Goal: Task Accomplishment & Management: Complete application form

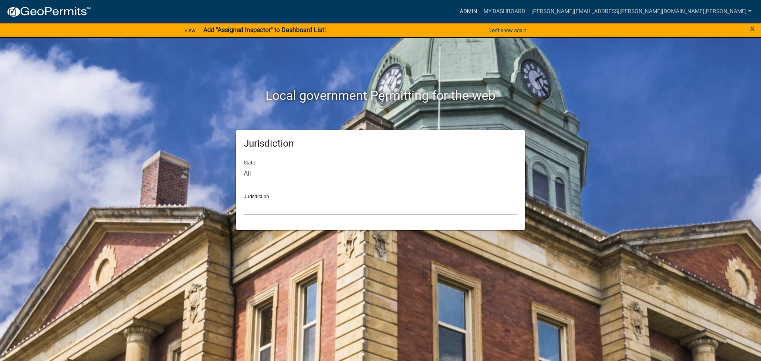
click at [480, 8] on link "Admin" at bounding box center [469, 11] width 24 height 15
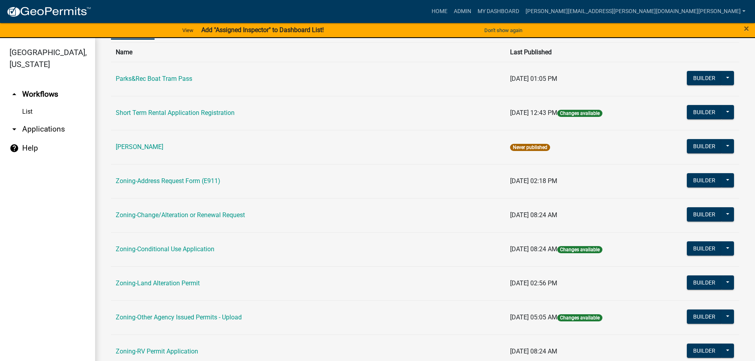
scroll to position [247, 0]
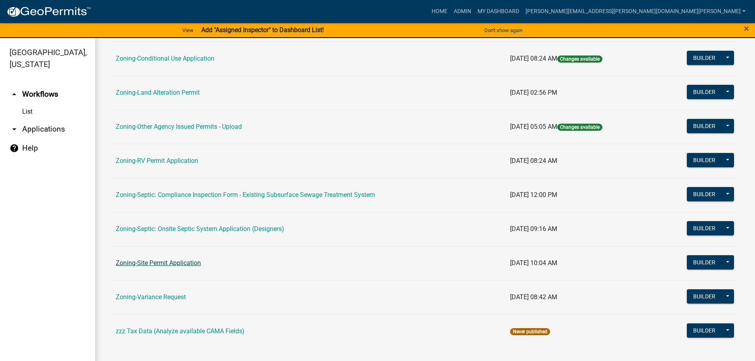
click at [147, 262] on link "Zoning-Site Permit Application" at bounding box center [158, 263] width 85 height 8
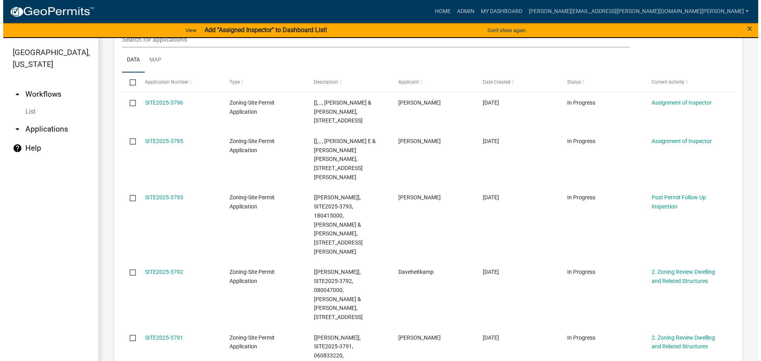
scroll to position [744, 0]
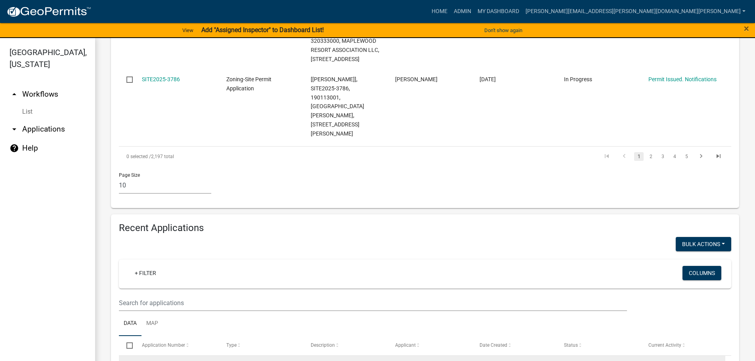
click at [172, 361] on link "SITE2025-3796" at bounding box center [161, 366] width 38 height 6
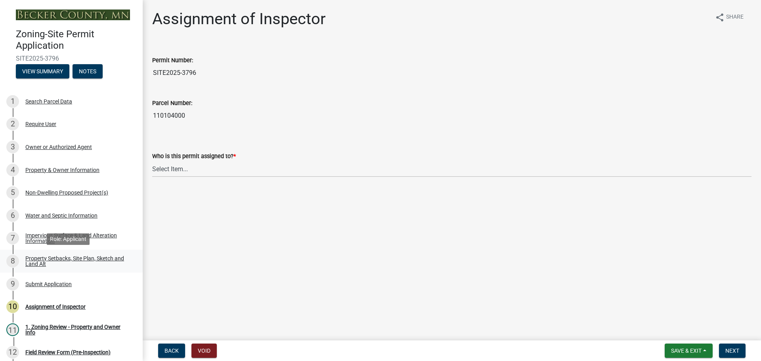
click at [52, 260] on div "Property Setbacks, Site Plan, Sketch and Land Alt" at bounding box center [77, 261] width 105 height 11
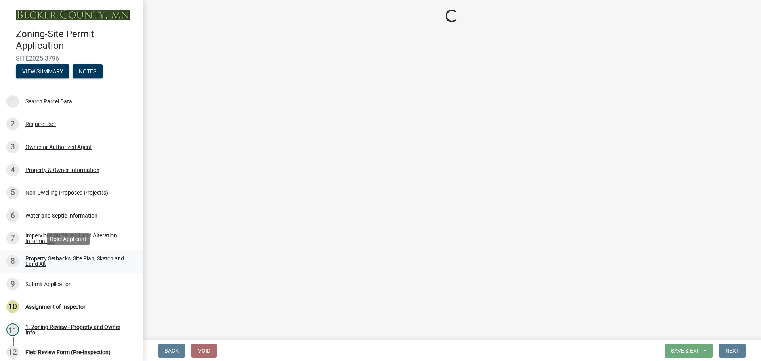
select select "d89fbfa0-1150-4954-b91c-9d482c9530a3"
select select "b56a4575-9846-47cf-8067-c59a4853da22"
select select "e8ab2dc3-aa3f-46f3-9b4a-37eb25ad84af"
select select "5ad4ab64-b44e-481c-9000-9e5907aa74e1"
select select "e019de12-4845-45f2-ad10-5fb76eee0e55"
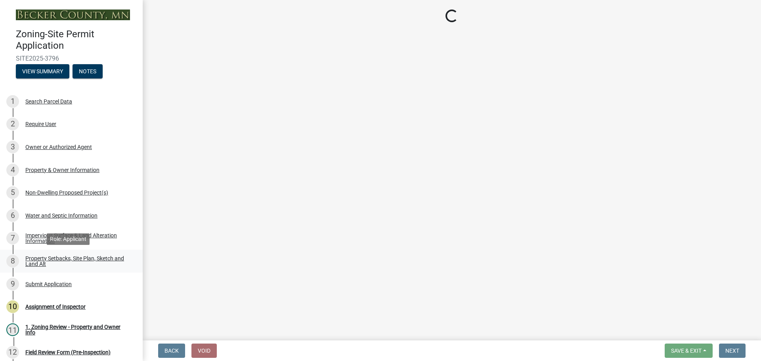
select select "c8b8ea71-7088-4e87-a493-7bc88cc2835b"
select select "1418c7e3-4054-4b00-84b5-d09b9560f30a"
select select "19d13e65-c93d-443e-910a-7a17299544cc"
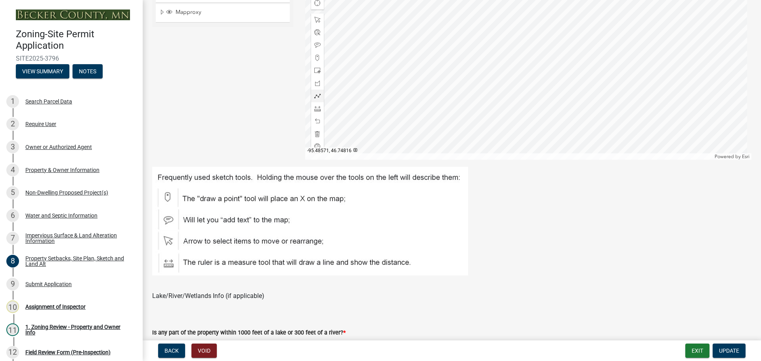
scroll to position [317, 0]
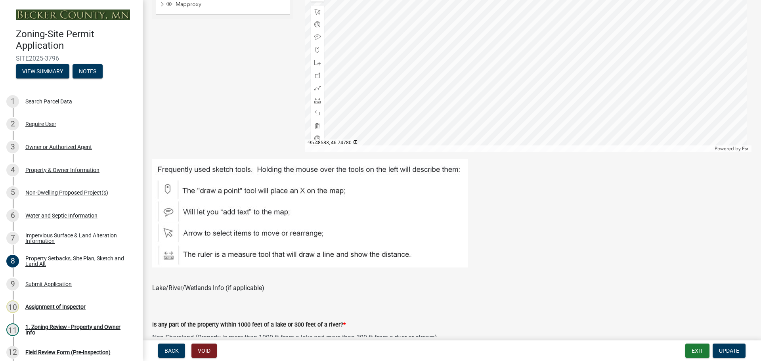
click at [429, 134] on div at bounding box center [528, 53] width 447 height 198
click at [430, 100] on div at bounding box center [528, 53] width 447 height 198
click at [50, 100] on div "Search Parcel Data" at bounding box center [48, 102] width 47 height 6
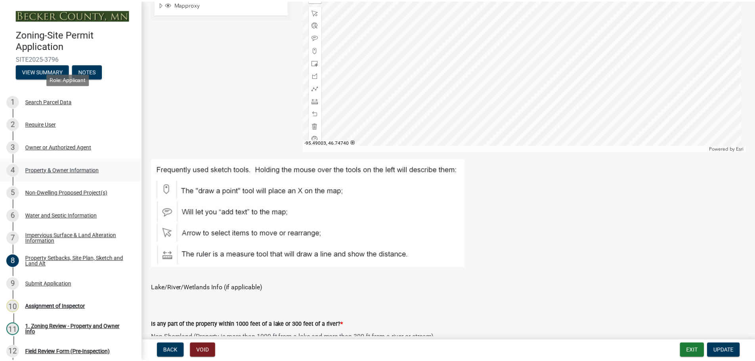
scroll to position [0, 0]
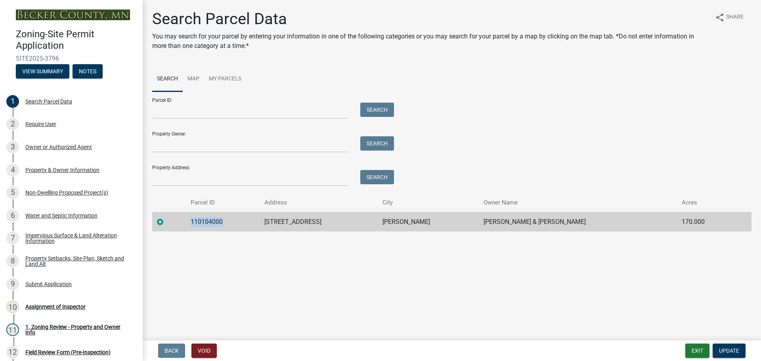
drag, startPoint x: 227, startPoint y: 219, endPoint x: 192, endPoint y: 217, distance: 35.4
click at [192, 217] on td "110104000" at bounding box center [223, 221] width 74 height 19
click at [248, 234] on div "Search Parcel Data You may search for your parcel by entering your information …" at bounding box center [451, 124] width 611 height 229
drag, startPoint x: 226, startPoint y: 222, endPoint x: 196, endPoint y: 224, distance: 30.6
click at [196, 224] on td "110104000" at bounding box center [223, 221] width 74 height 19
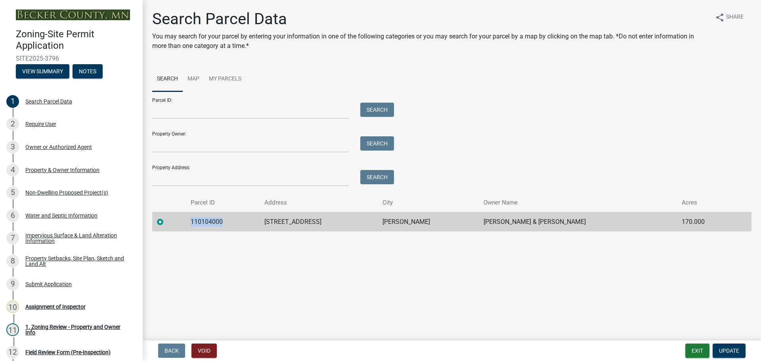
copy td "110104000"
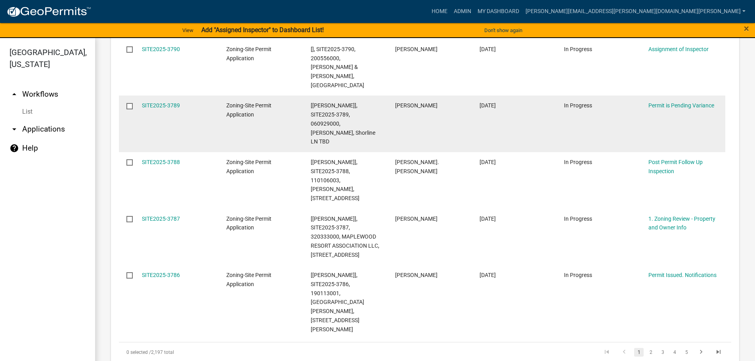
scroll to position [555, 0]
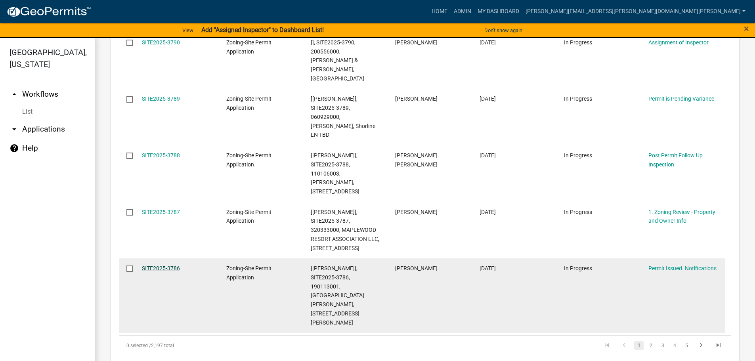
click at [148, 265] on link "SITE2025-3786" at bounding box center [161, 268] width 38 height 6
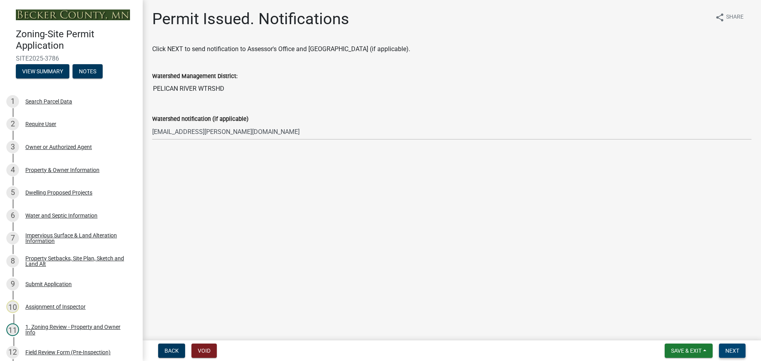
click at [737, 348] on span "Next" at bounding box center [732, 351] width 14 height 6
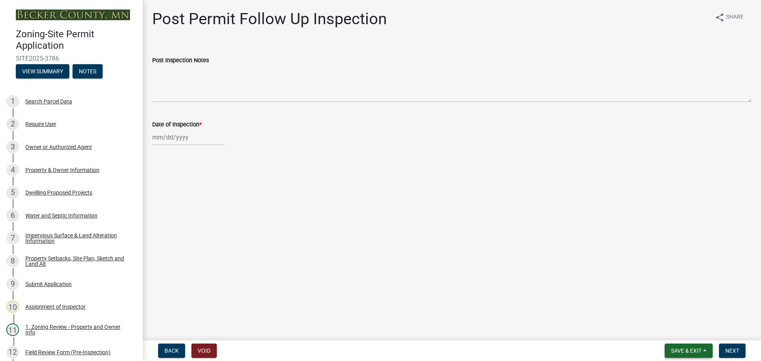
click at [692, 350] on span "Save & Exit" at bounding box center [686, 351] width 31 height 6
click at [685, 331] on button "Save & Exit" at bounding box center [680, 330] width 63 height 19
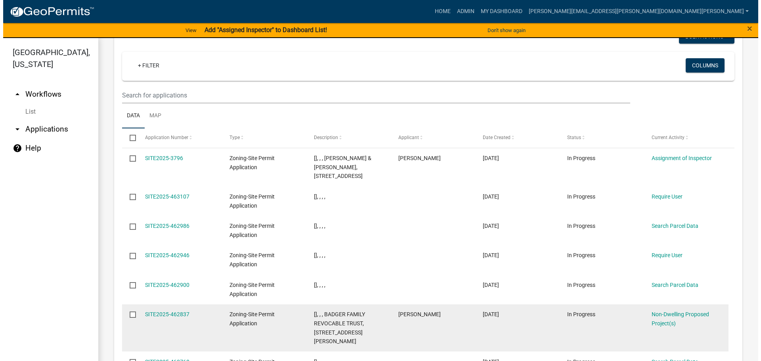
scroll to position [951, 0]
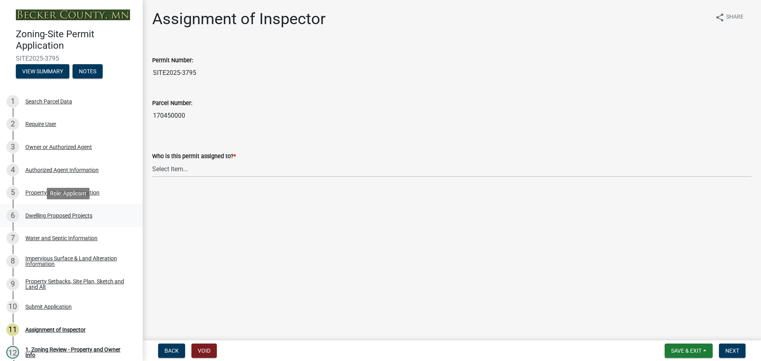
click at [63, 213] on div "Dwelling Proposed Projects" at bounding box center [58, 216] width 67 height 6
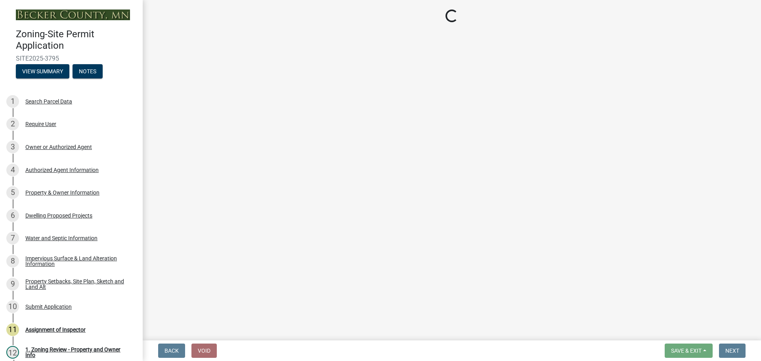
select select "b76c2e3f-c59d-4748-8205-29623accd873"
select select "566f81cc-4b3f-4ecb-9f16-a2b313352c61"
select select "03c1fec4-1fbe-4331-bc18-34e24145556f"
select select "e13aacd2-5b16-46a8-9c16-26b3d7b1c810"
select select "5dd6cdd5-8b7d-4534-b791-478230f7b8b7"
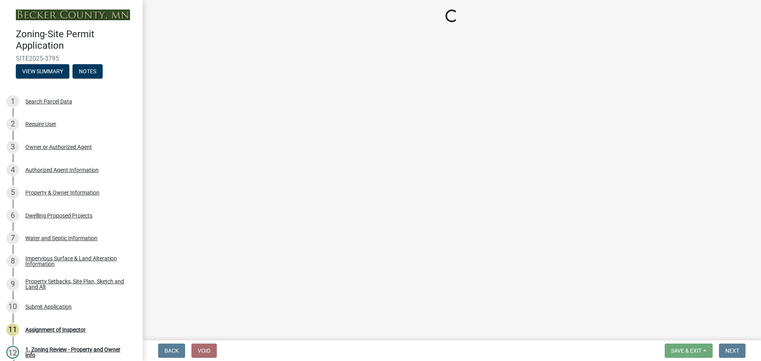
select select "e9b8a31e-e3fd-4a95-ab32-acf8bf819ee6"
select select "5c3531b8-bc96-4b07-92f8-845cfe46d7fc"
select select "beadd2dd-8960-4720-a713-fac19c5075c6"
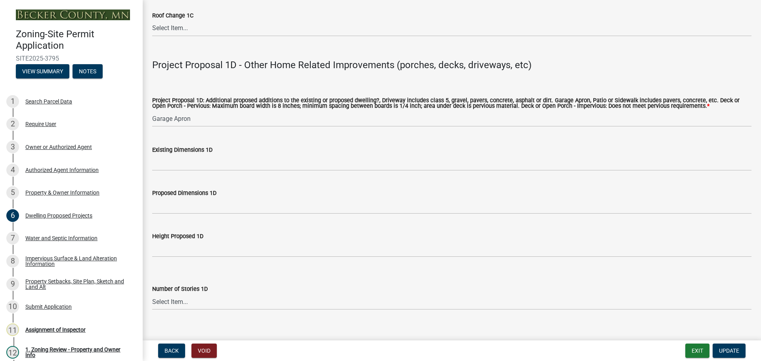
scroll to position [1623, 0]
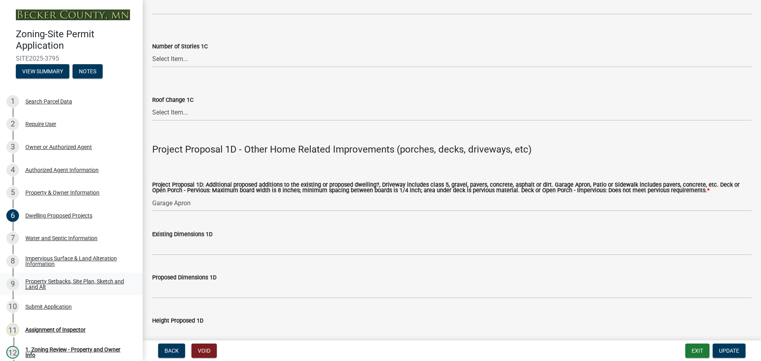
click at [63, 282] on div "Property Setbacks, Site Plan, Sketch and Land Alt" at bounding box center [77, 284] width 105 height 11
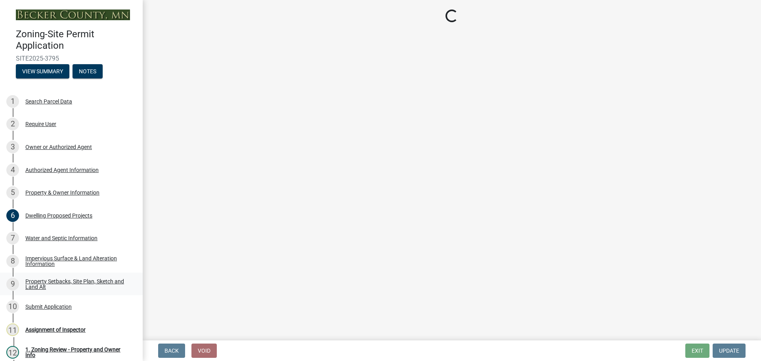
scroll to position [0, 0]
select select "7b13c63f-e699-4112-b373-98fbd28ec536"
select select "d7ed81d3-cd60-4660-969c-0852c303b075"
select select "b56a4575-9846-47cf-8067-c59a4853da22"
select select "12f785fb-c378-4b18-841c-21c73dc99083"
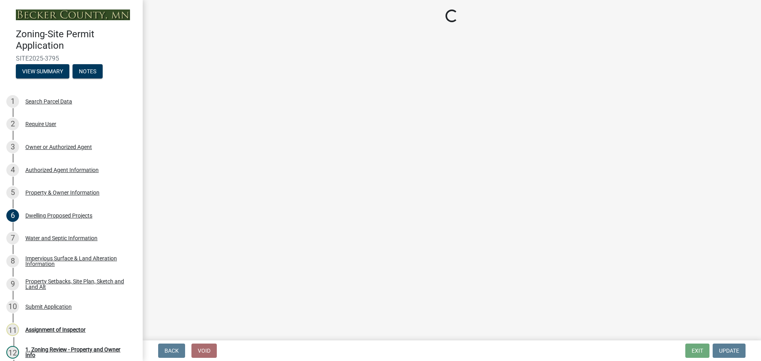
select select "e8ab2dc3-aa3f-46f3-9b4a-37eb25ad84af"
select select "b98836ba-4715-455d-97ab-be9a9df498a8"
select select "c8b8ea71-7088-4e87-a493-7bc88cc2835b"
select select "a4ce8fad-3c47-4e2b-9375-28a8f2ee630b"
select select "19d13e65-c93d-443e-910a-7a17299544cc"
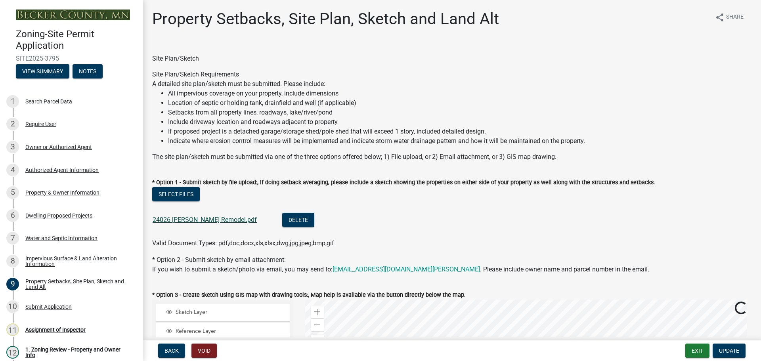
click at [199, 219] on link "24026 [PERSON_NAME] Remodel.pdf" at bounding box center [205, 220] width 104 height 8
click at [529, 97] on li "All impervious coverage on your property, include dimensions" at bounding box center [459, 94] width 583 height 10
